Goal: Navigation & Orientation: Go to known website

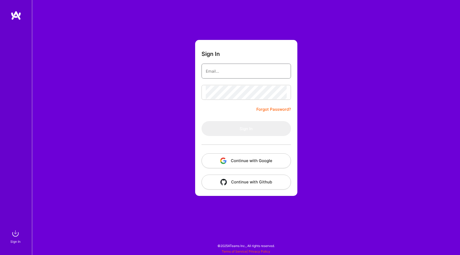
type input "[PERSON_NAME][EMAIL_ADDRESS][DOMAIN_NAME]"
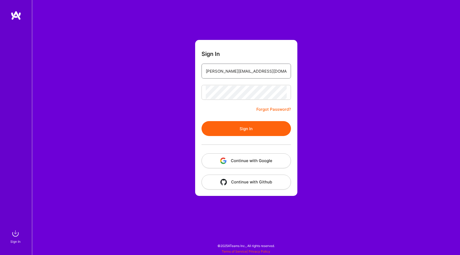
click at [218, 72] on input "[PERSON_NAME][EMAIL_ADDRESS][DOMAIN_NAME]" at bounding box center [246, 71] width 81 height 14
click at [186, 133] on div "Sign In [PERSON_NAME][EMAIL_ADDRESS][DOMAIN_NAME] Forgot Password? Sign In Cont…" at bounding box center [246, 127] width 428 height 255
click at [224, 131] on button "Sign In" at bounding box center [246, 128] width 89 height 15
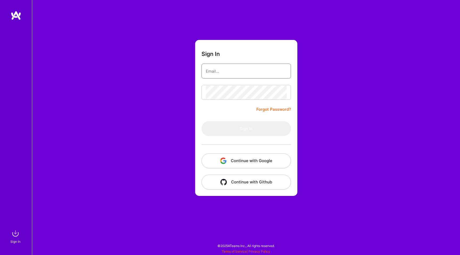
type input "[PERSON_NAME][EMAIL_ADDRESS][DOMAIN_NAME]"
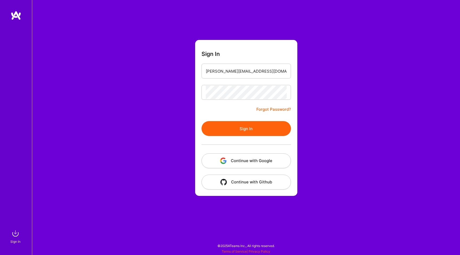
click at [200, 102] on form "Sign In [PERSON_NAME][EMAIL_ADDRESS][DOMAIN_NAME] Forgot Password? Sign In Cont…" at bounding box center [246, 118] width 102 height 156
click at [219, 126] on button "Sign In" at bounding box center [246, 128] width 89 height 15
click at [228, 167] on button "Continue with Google" at bounding box center [246, 160] width 89 height 15
